Goal: Find specific page/section: Find specific page/section

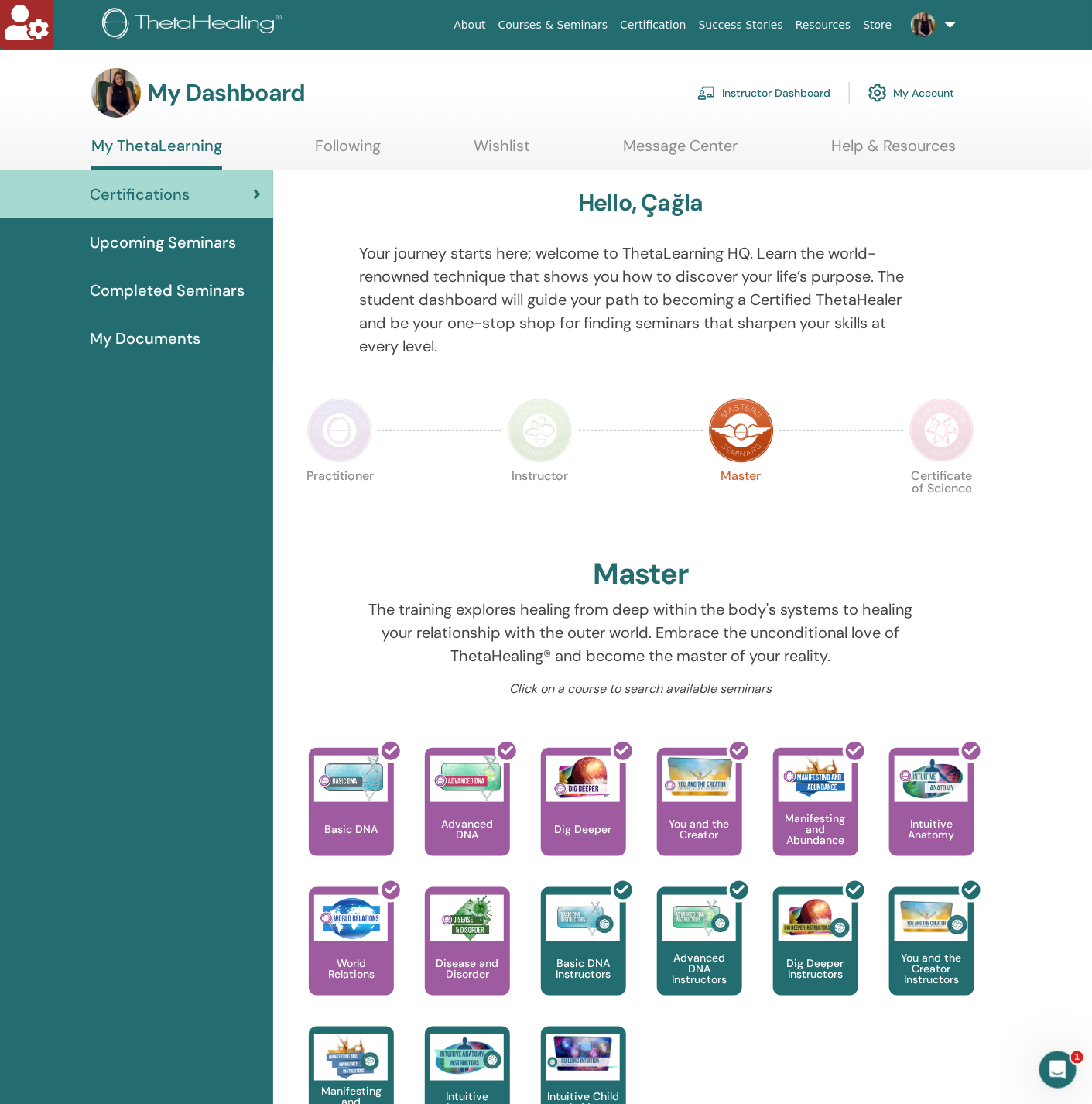
click at [745, 82] on link "Instructor Dashboard" at bounding box center [764, 93] width 133 height 34
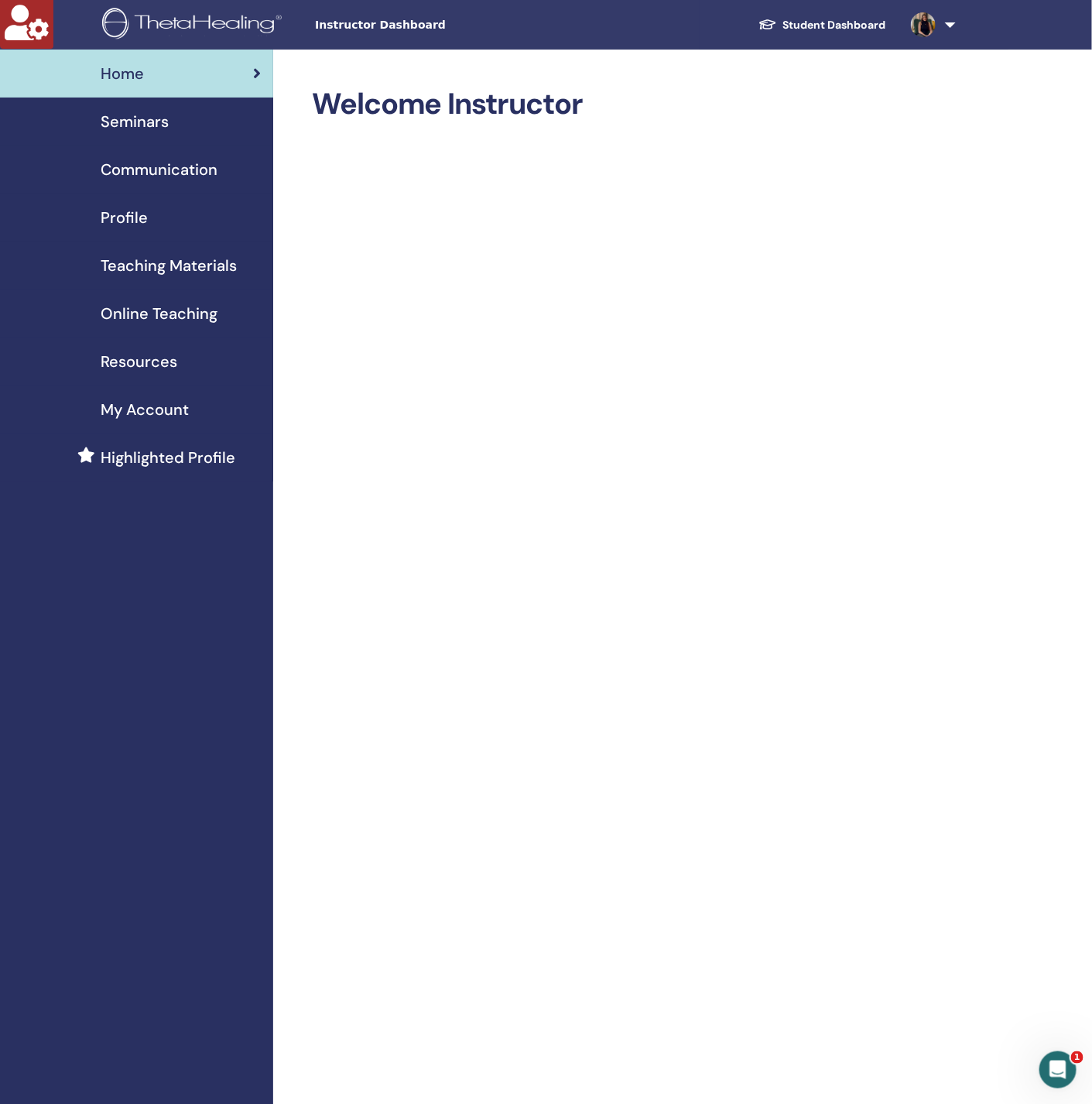
click at [148, 230] on link "Profile" at bounding box center [137, 217] width 273 height 48
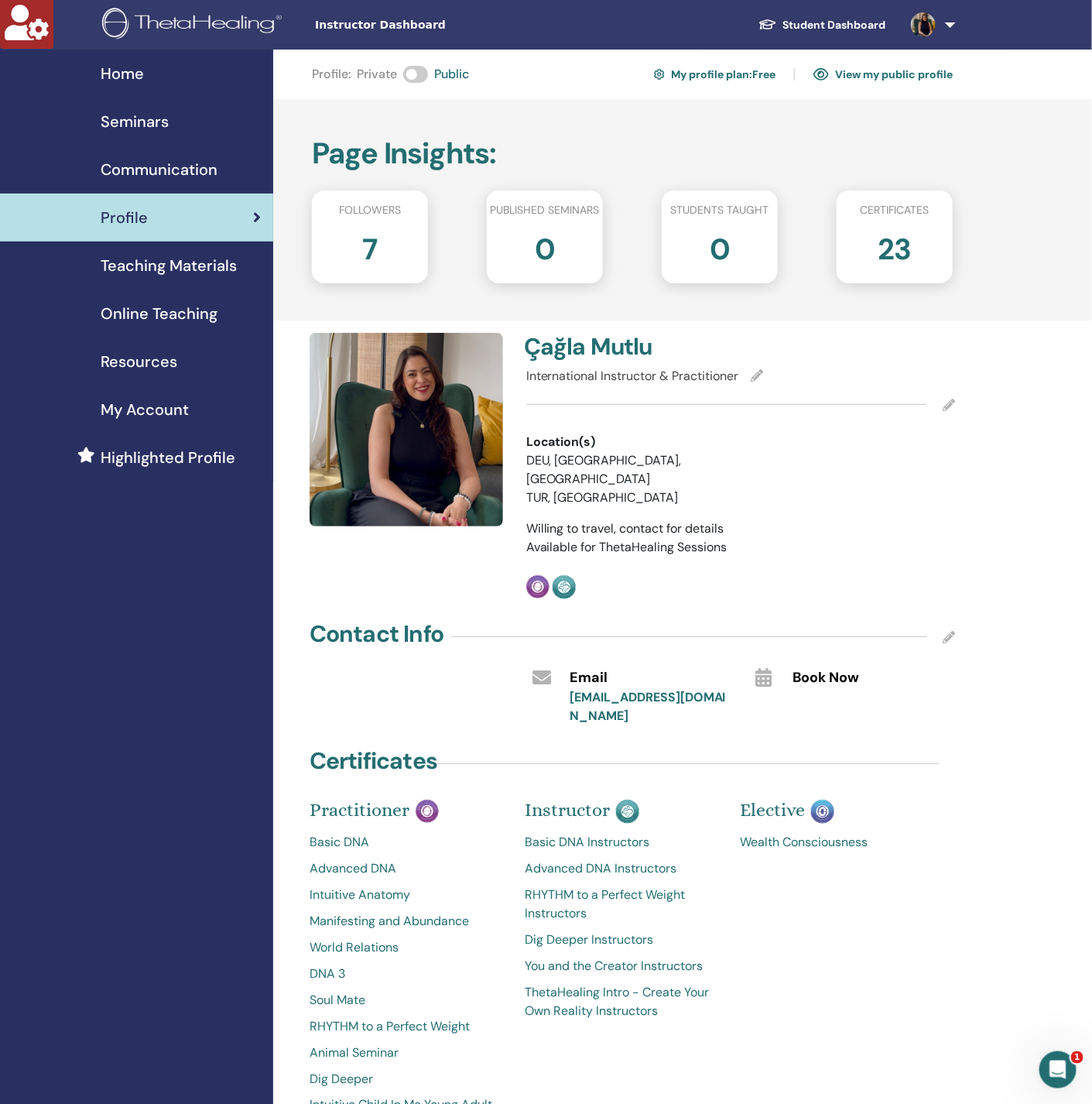
click at [170, 407] on span "My Account" at bounding box center [144, 410] width 88 height 24
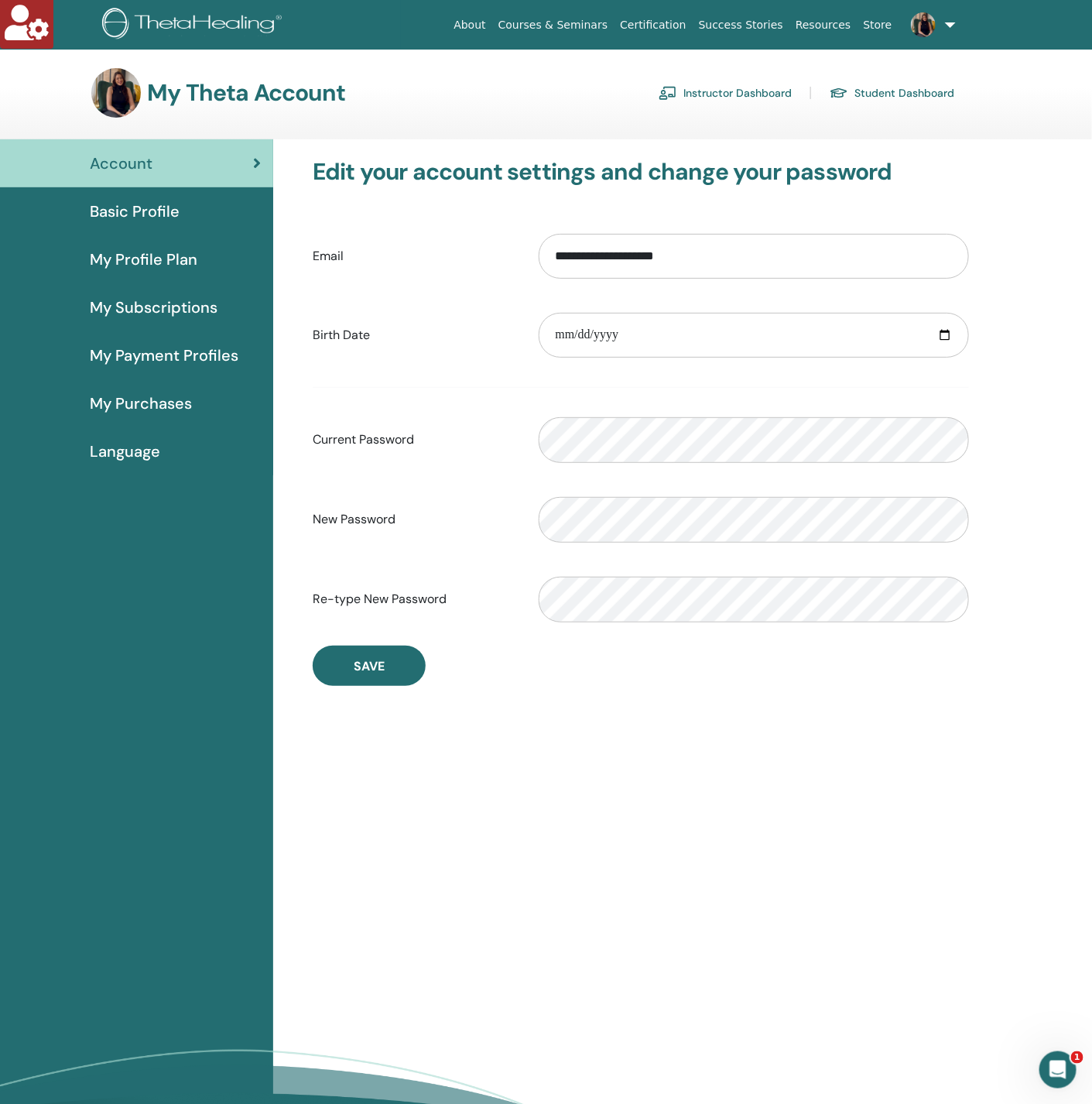
click at [893, 88] on link "Student Dashboard" at bounding box center [892, 93] width 125 height 25
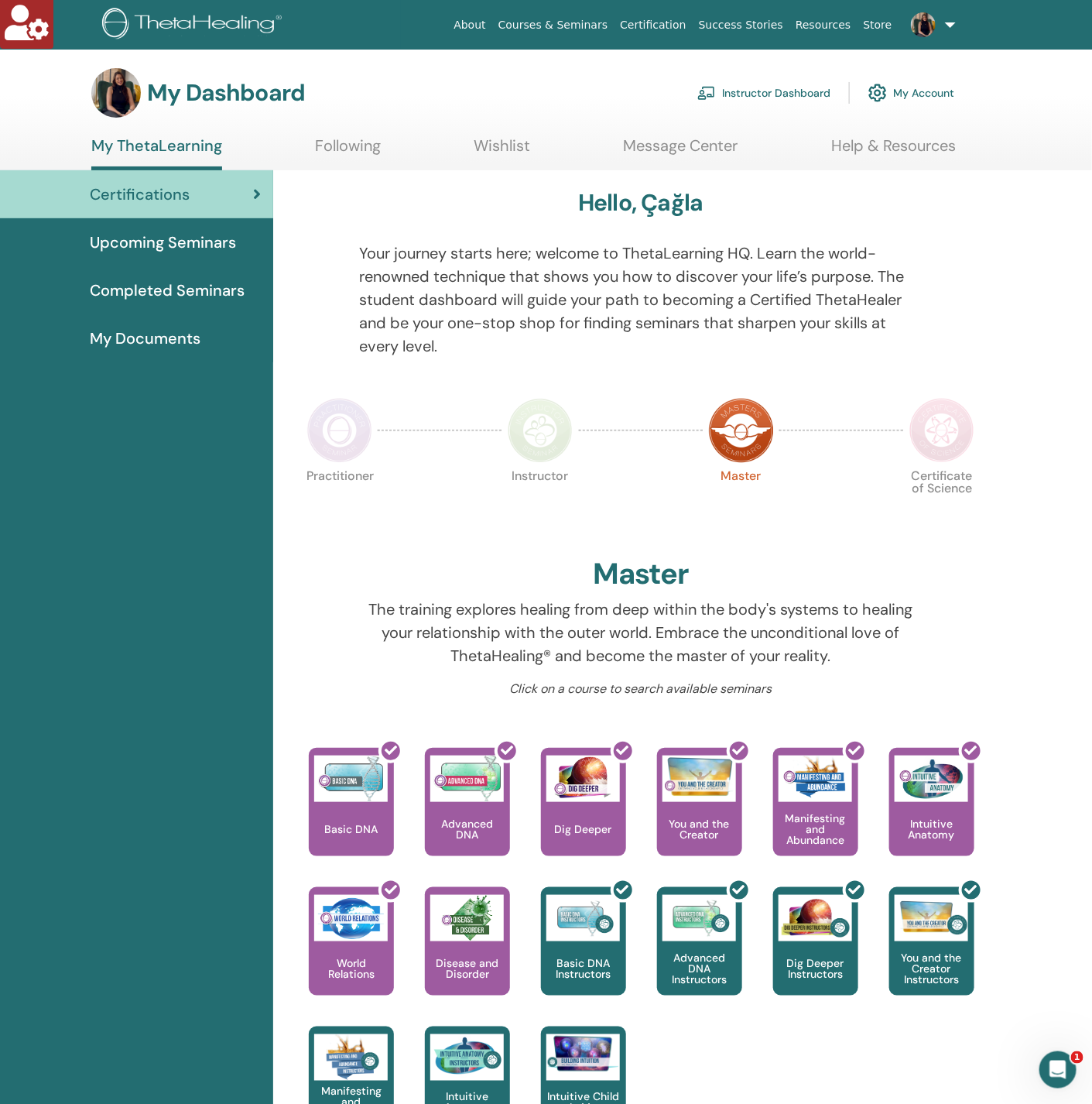
click at [154, 339] on span "My Documents" at bounding box center [144, 338] width 111 height 24
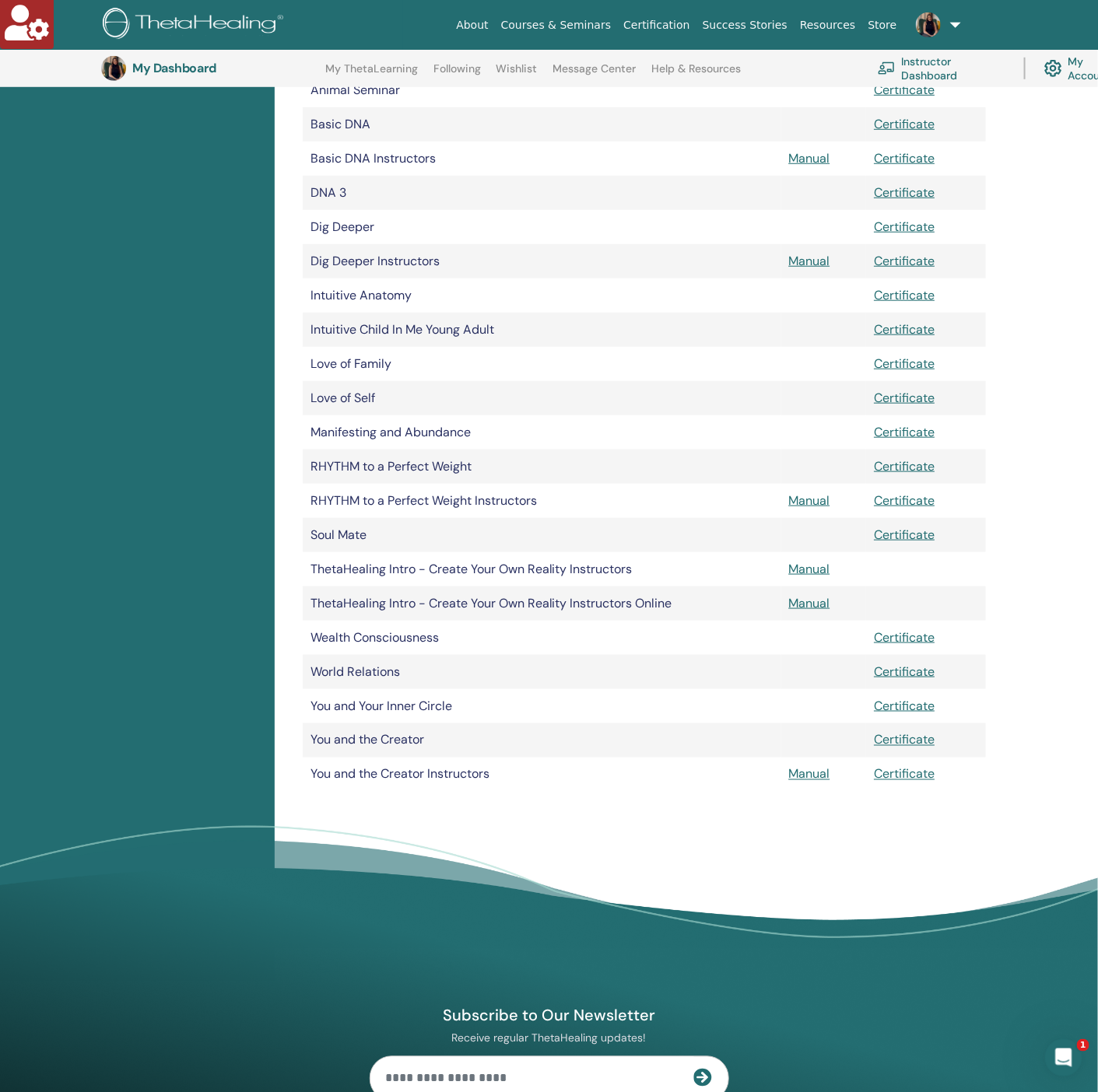
scroll to position [504, 0]
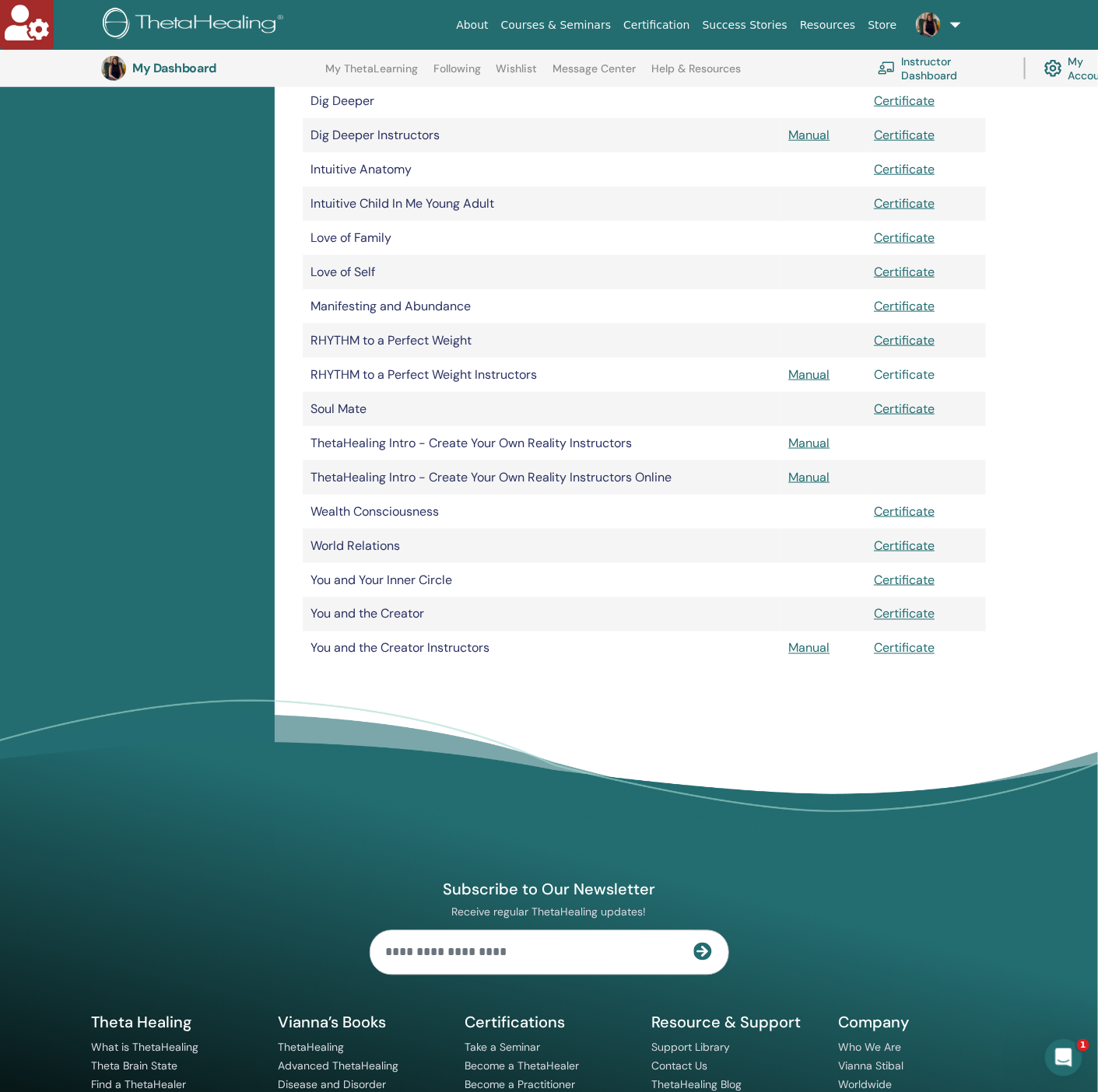
click at [913, 368] on link "Certificate" at bounding box center [904, 374] width 61 height 17
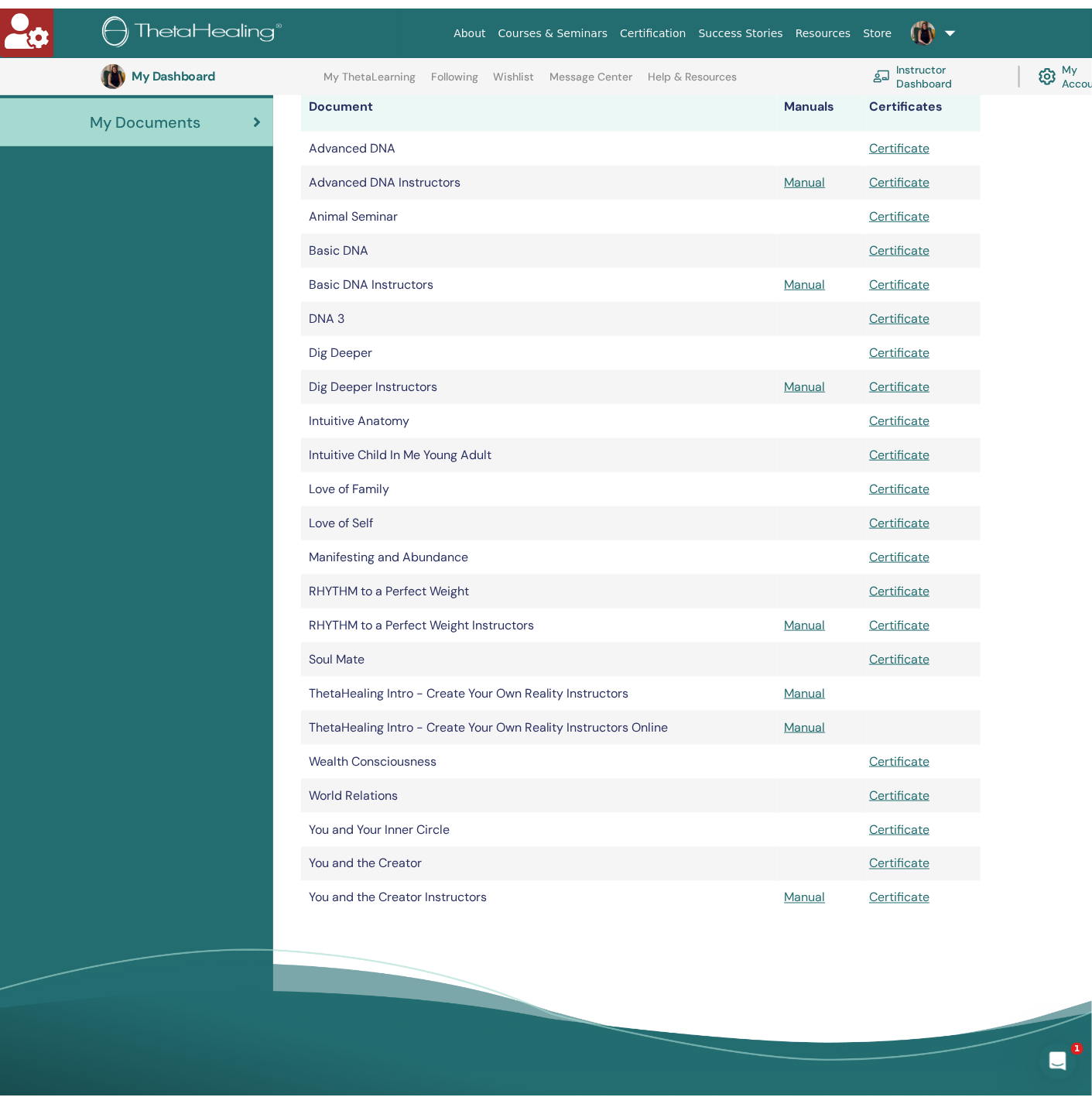
scroll to position [0, 0]
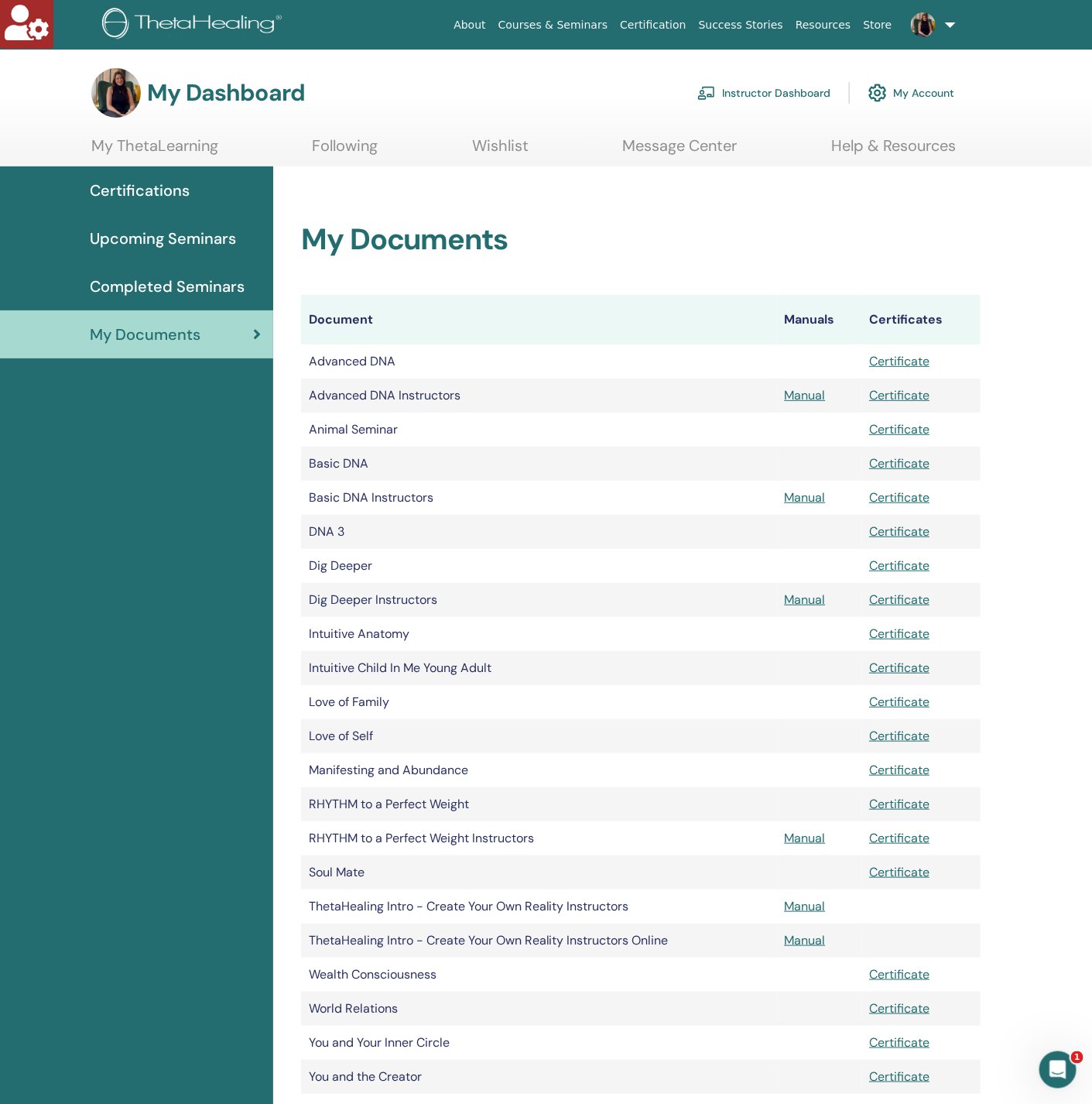
click at [779, 100] on link "Instructor Dashboard" at bounding box center [764, 93] width 133 height 34
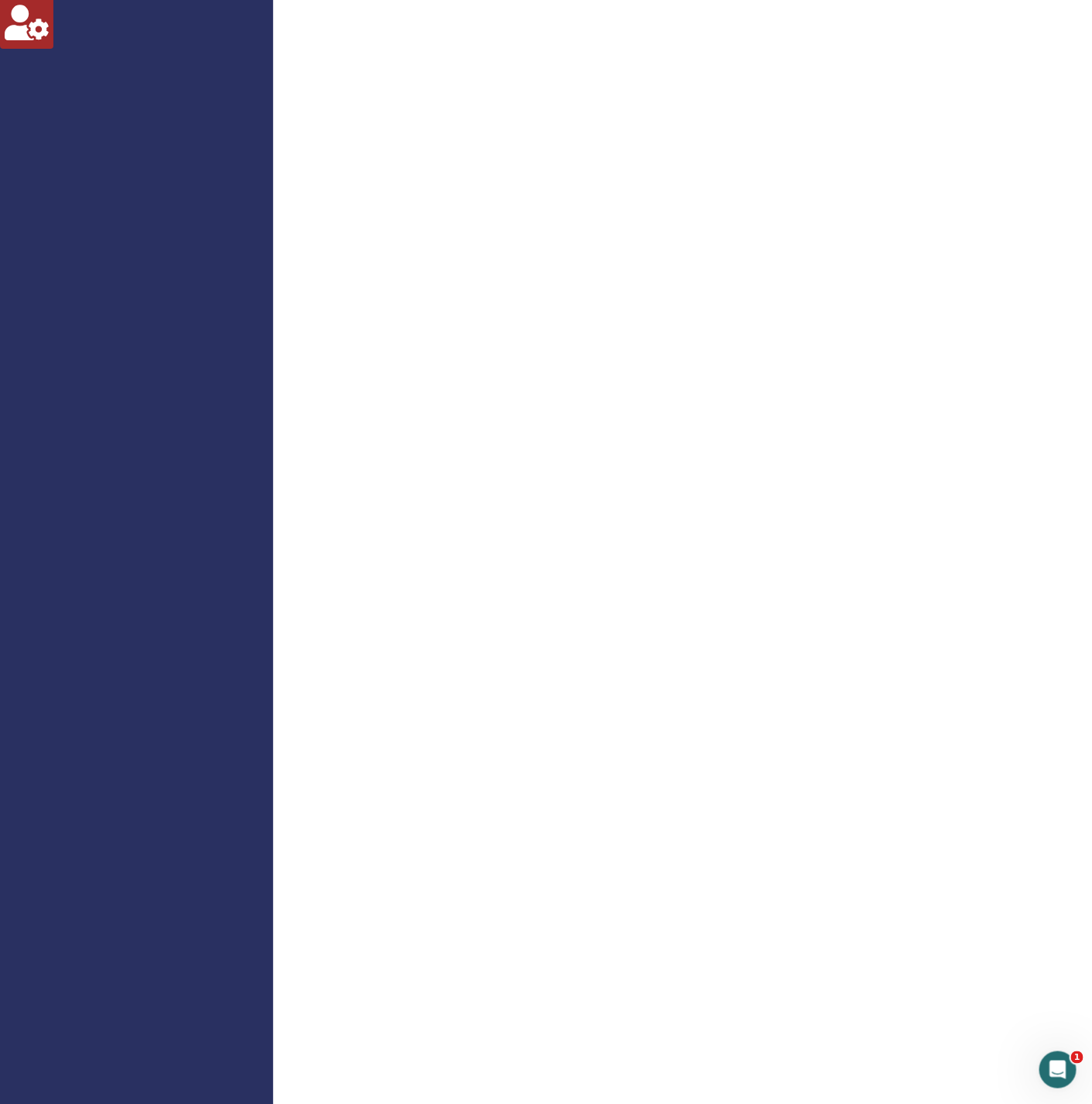
scroll to position [696, 0]
